Goal: Find contact information: Find contact information

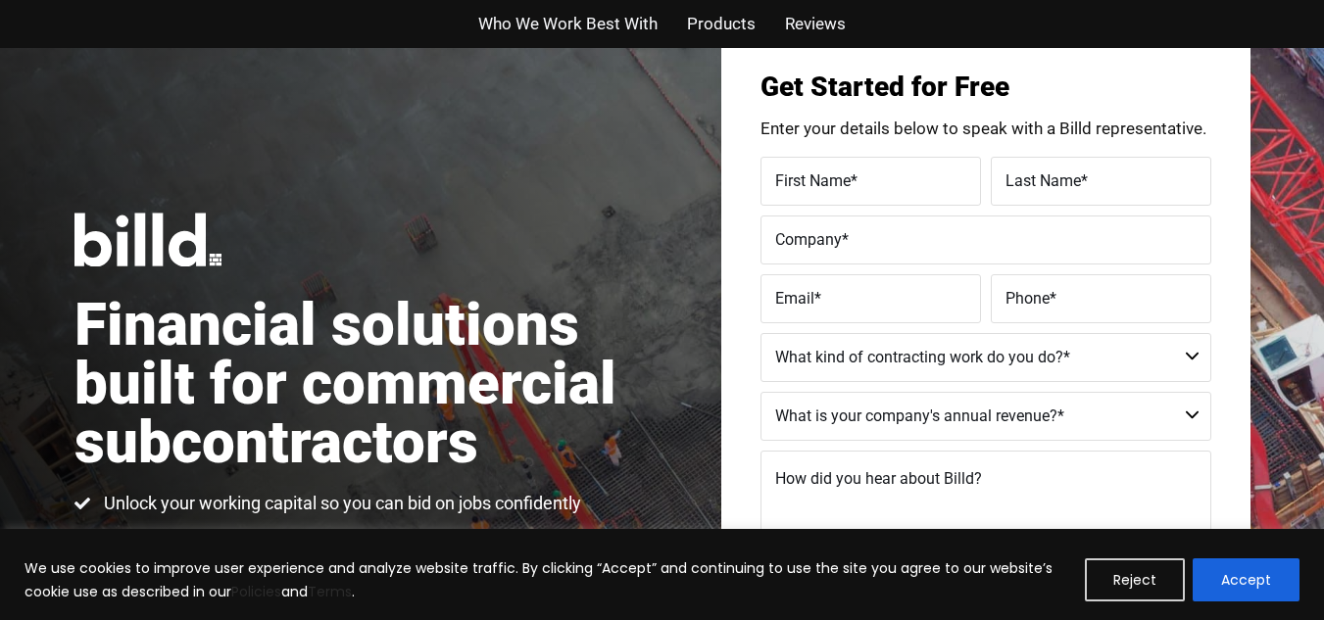
scroll to position [196, 0]
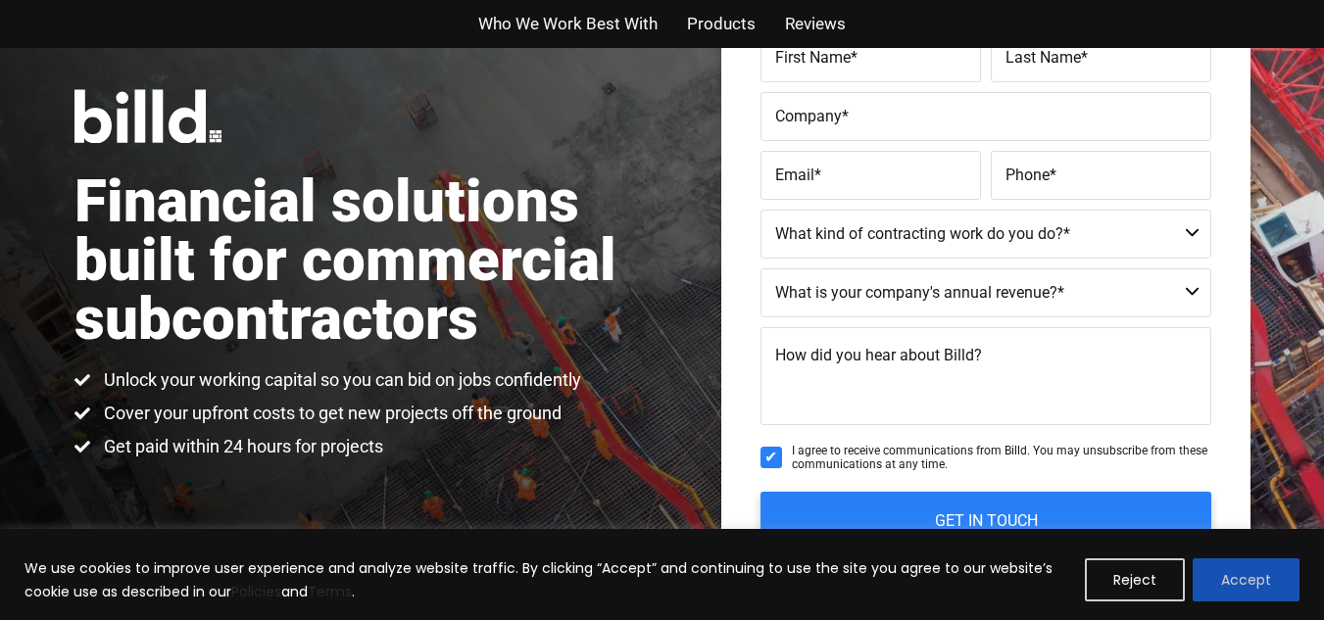
click at [1268, 574] on button "Accept" at bounding box center [1246, 580] width 107 height 43
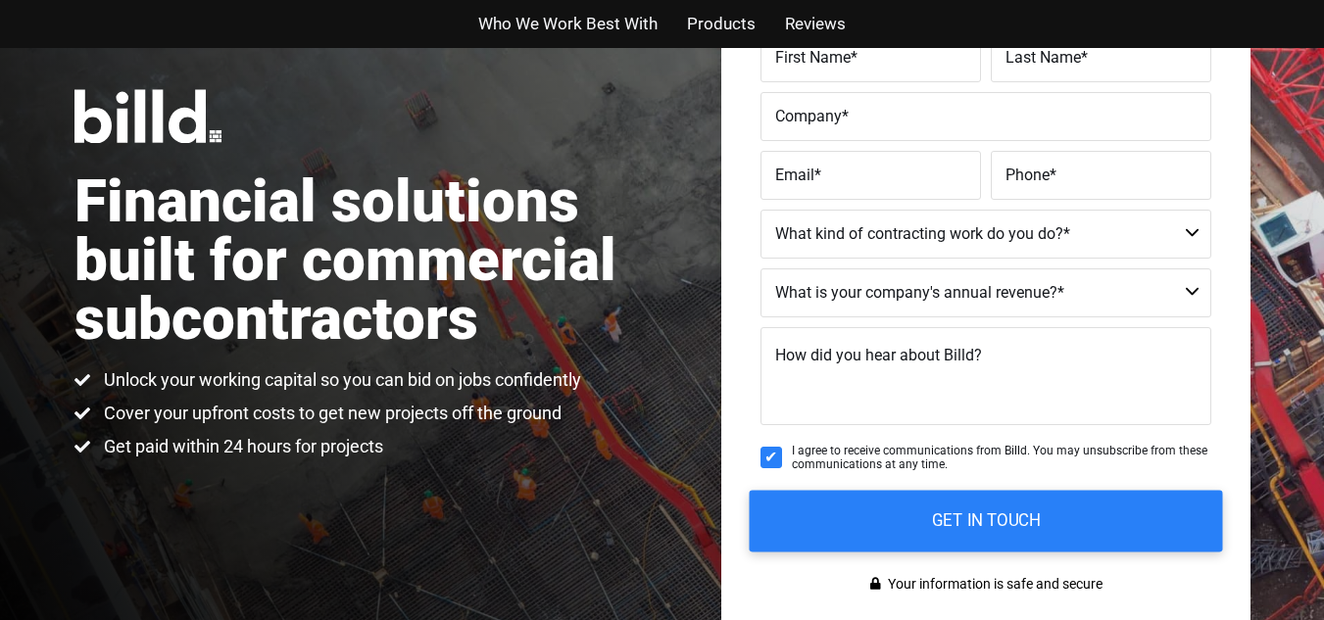
scroll to position [0, 0]
click at [1111, 507] on input "GET IN TOUCH" at bounding box center [985, 521] width 473 height 62
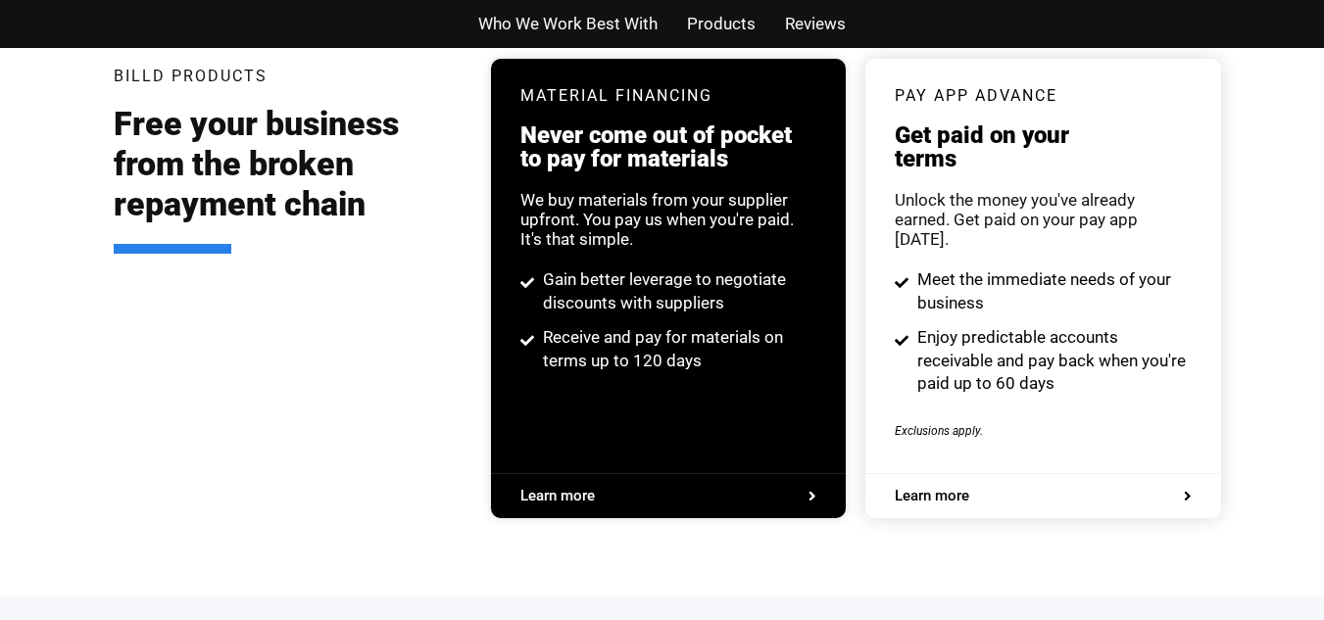
scroll to position [3854, 0]
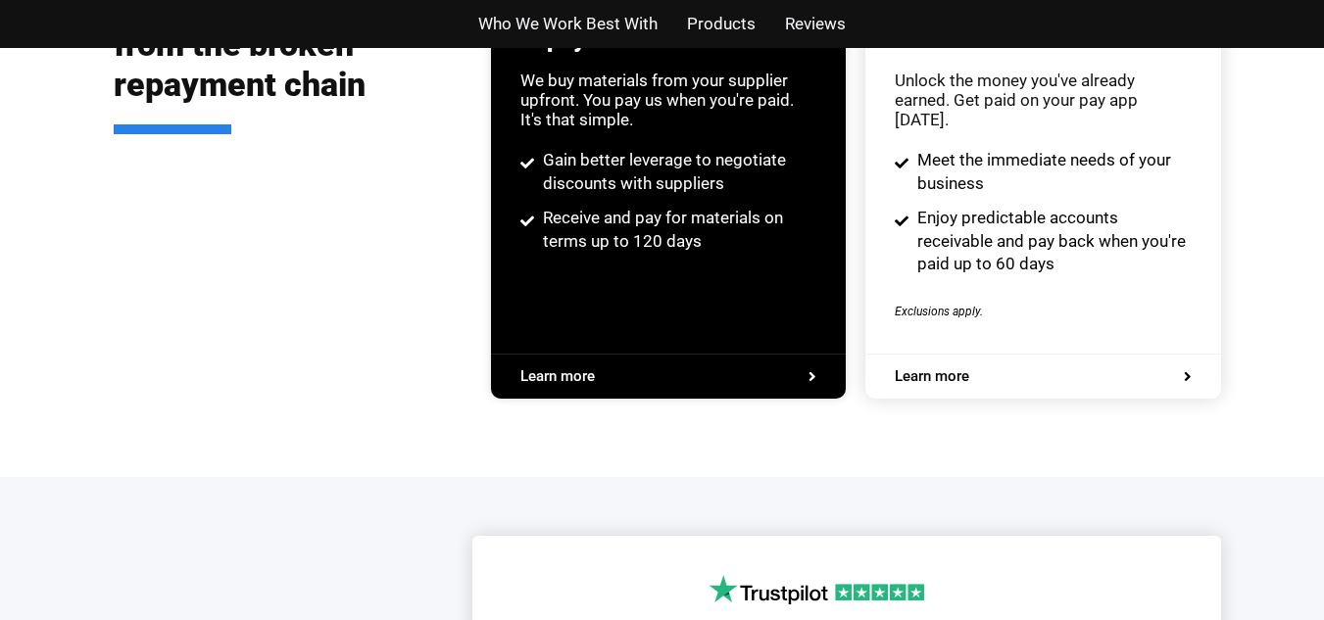
click at [1007, 369] on span "Learn more" at bounding box center [1043, 376] width 296 height 15
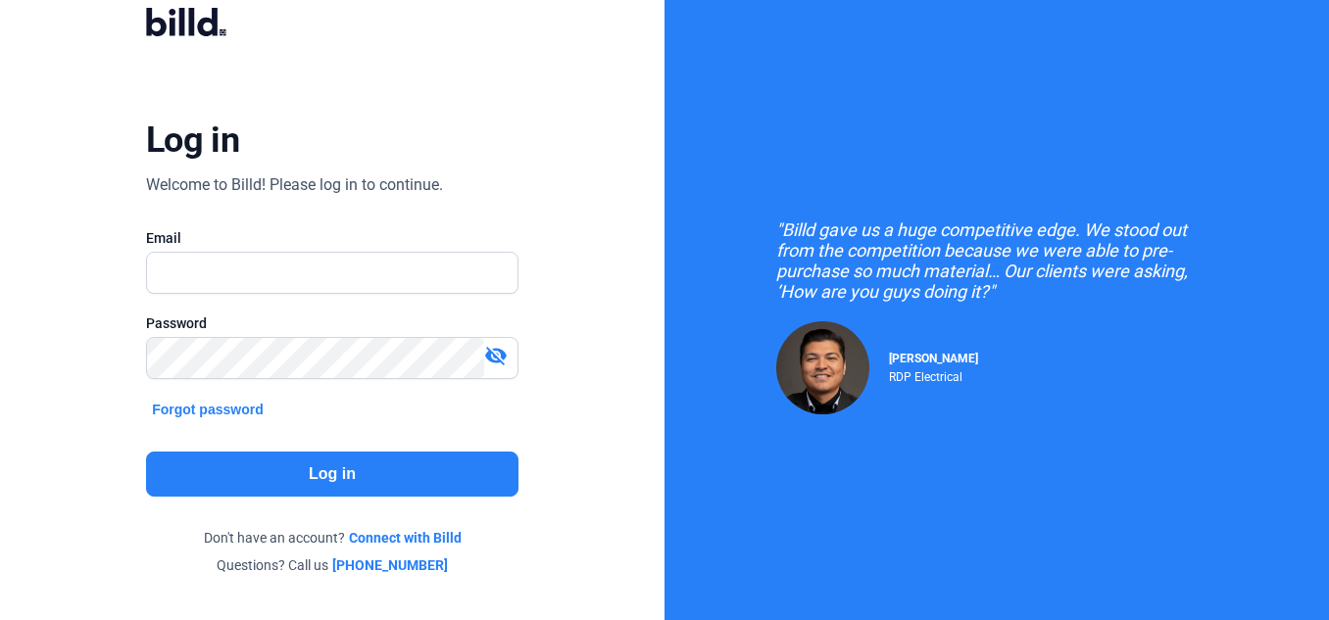
scroll to position [144, 0]
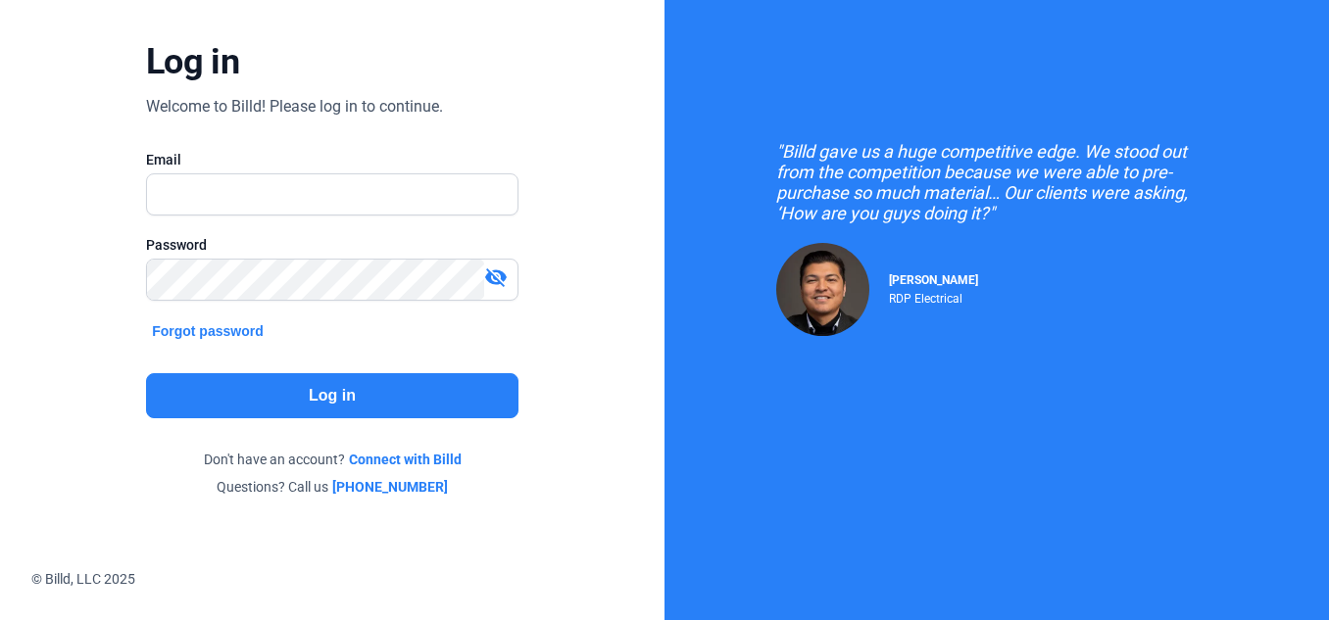
click at [225, 64] on div "Log in" at bounding box center [192, 61] width 93 height 43
click at [520, 233] on div "Log in Welcome to Billd! Please log in to continue. Email Password visibility_o…" at bounding box center [332, 212] width 478 height 620
